Goal: Navigation & Orientation: Find specific page/section

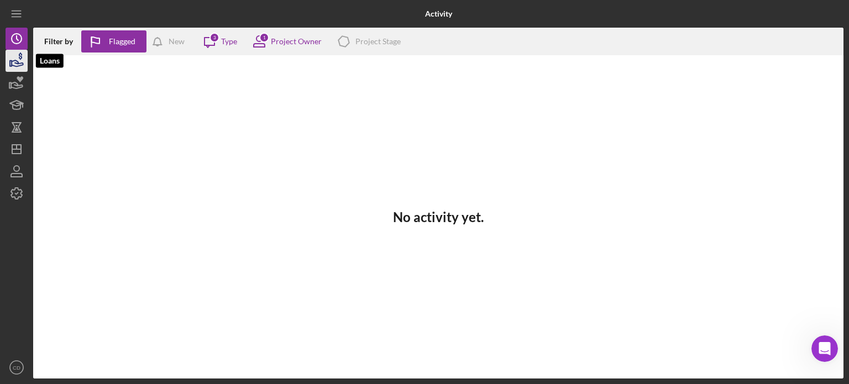
click at [13, 61] on icon "button" at bounding box center [18, 63] width 12 height 6
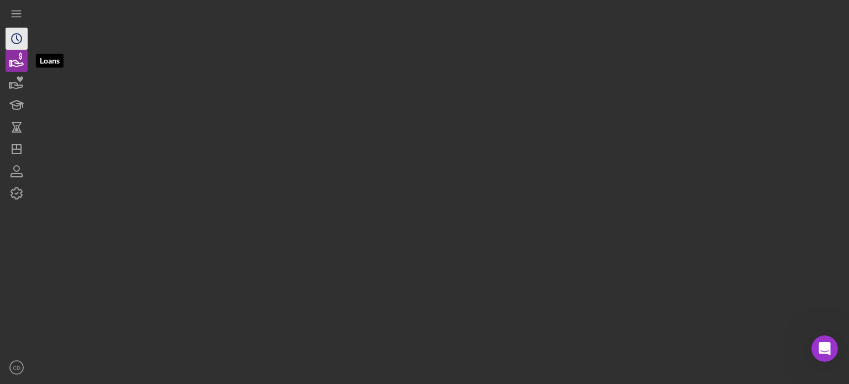
click at [13, 38] on icon "Icon/History" at bounding box center [17, 39] width 28 height 28
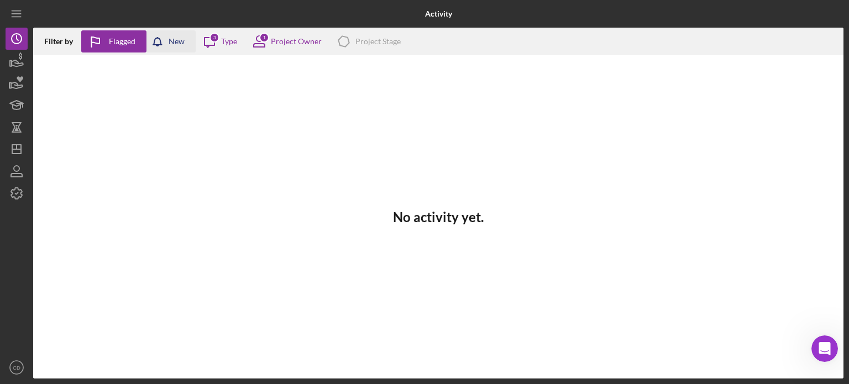
click at [176, 45] on div "New" at bounding box center [177, 41] width 16 height 22
click at [117, 38] on div "Flagged" at bounding box center [122, 41] width 27 height 22
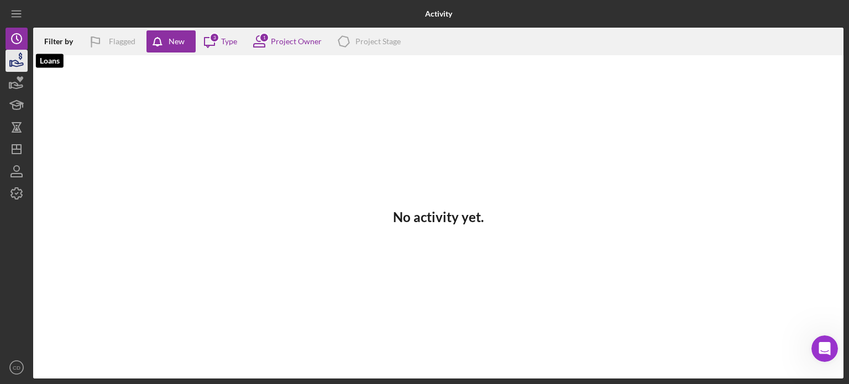
click at [20, 60] on icon "button" at bounding box center [17, 61] width 28 height 28
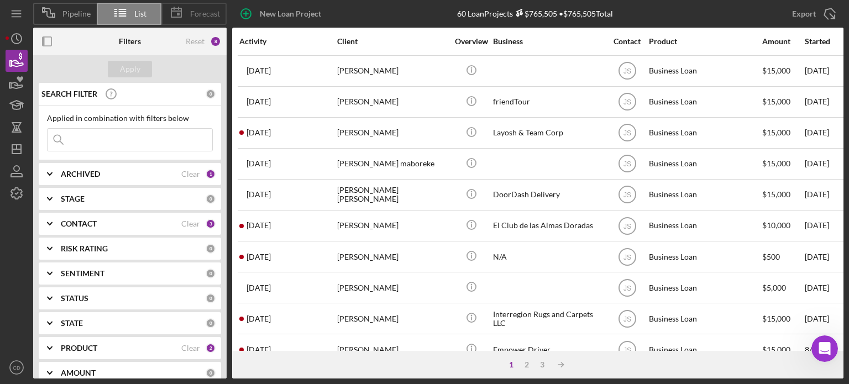
click at [192, 13] on span "Forecast" at bounding box center [205, 13] width 30 height 9
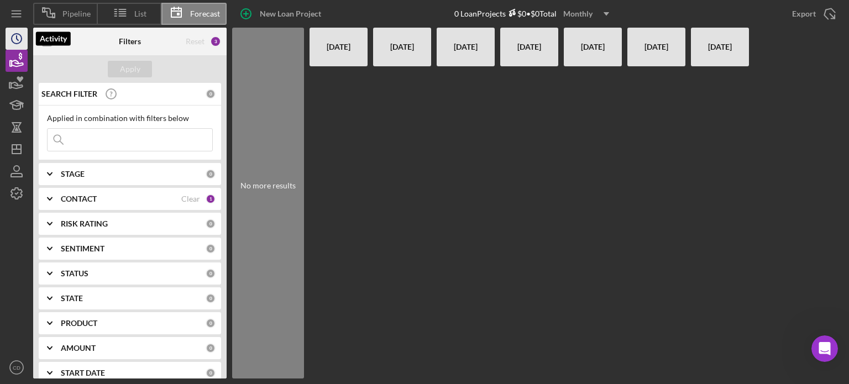
click at [13, 41] on icon "Icon/History" at bounding box center [17, 39] width 28 height 28
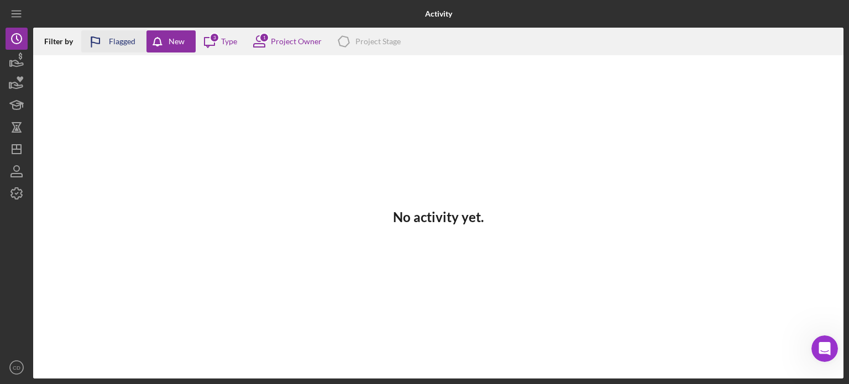
click at [115, 43] on div "Flagged" at bounding box center [122, 41] width 27 height 22
